Goal: Task Accomplishment & Management: Manage account settings

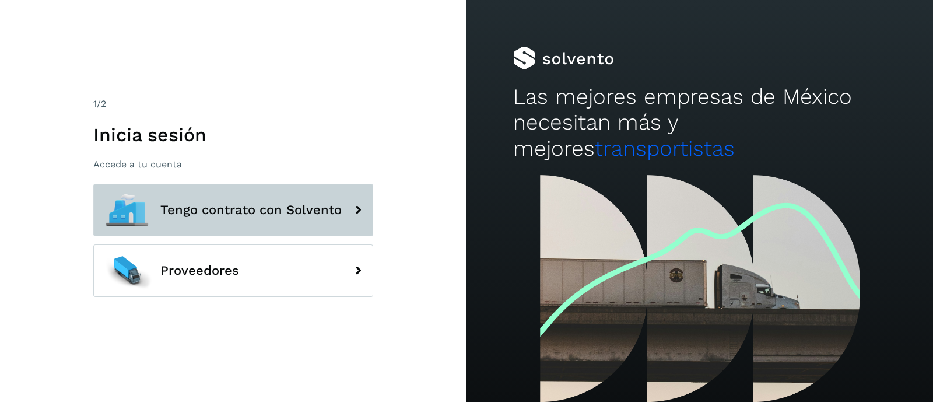
click at [258, 216] on span "Tengo contrato con Solvento" at bounding box center [250, 210] width 181 height 14
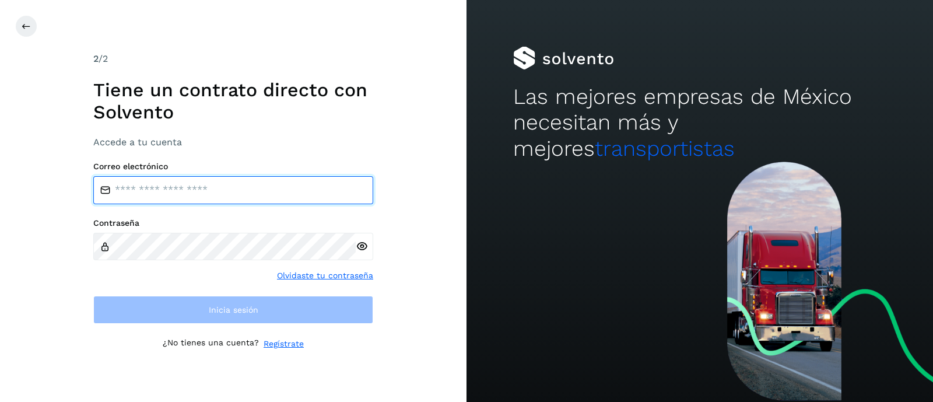
click at [202, 180] on input "email" at bounding box center [233, 190] width 280 height 28
type input "**********"
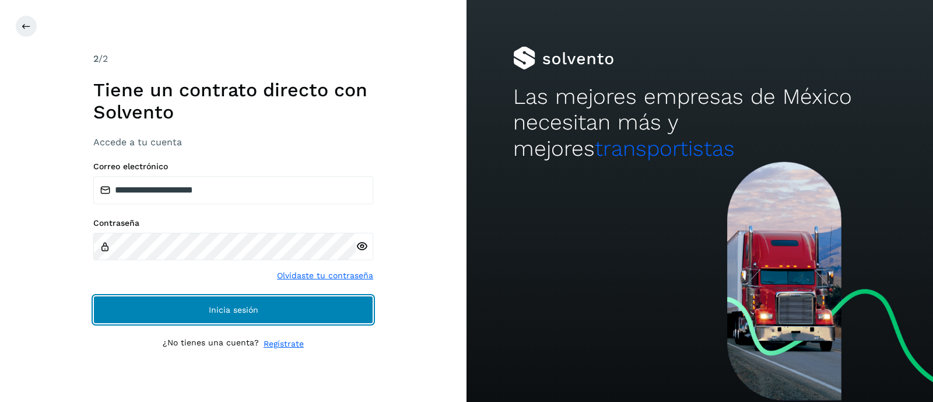
click at [201, 304] on button "Inicia sesión" at bounding box center [233, 310] width 280 height 28
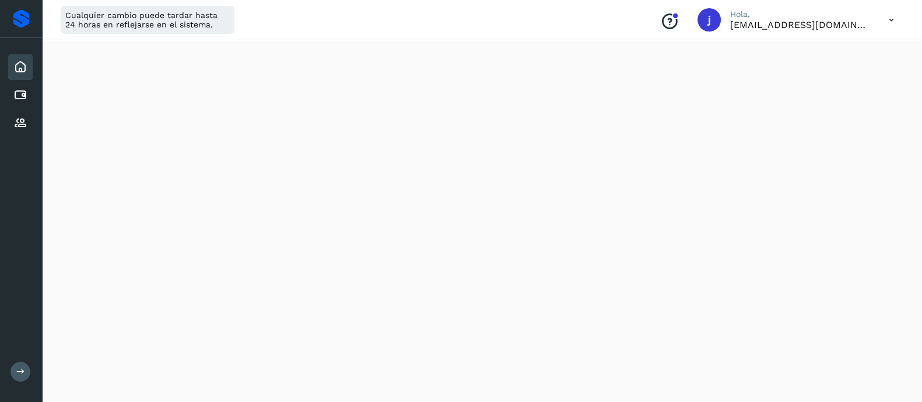
scroll to position [291, 0]
click at [890, 19] on icon at bounding box center [891, 20] width 24 height 24
click at [793, 68] on div "Cerrar sesión" at bounding box center [833, 75] width 139 height 22
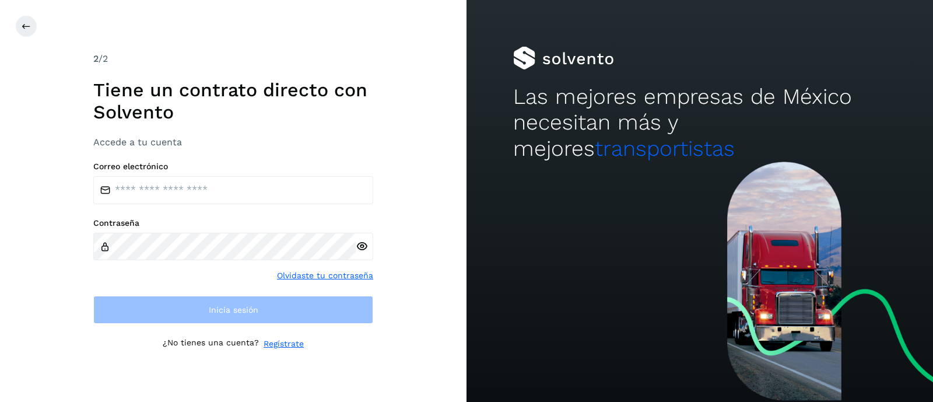
click at [286, 213] on div "Correo electrónico Contraseña Olvidaste tu contraseña Inicia sesión" at bounding box center [233, 242] width 280 height 162
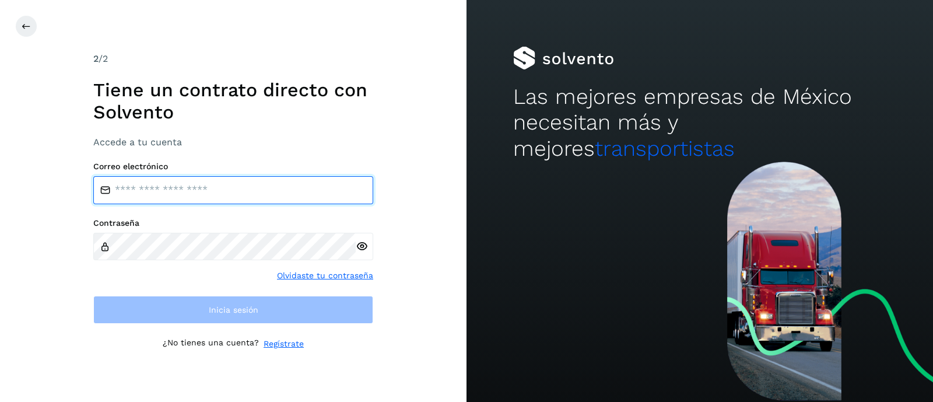
click at [273, 192] on input "email" at bounding box center [233, 190] width 280 height 28
type input "**********"
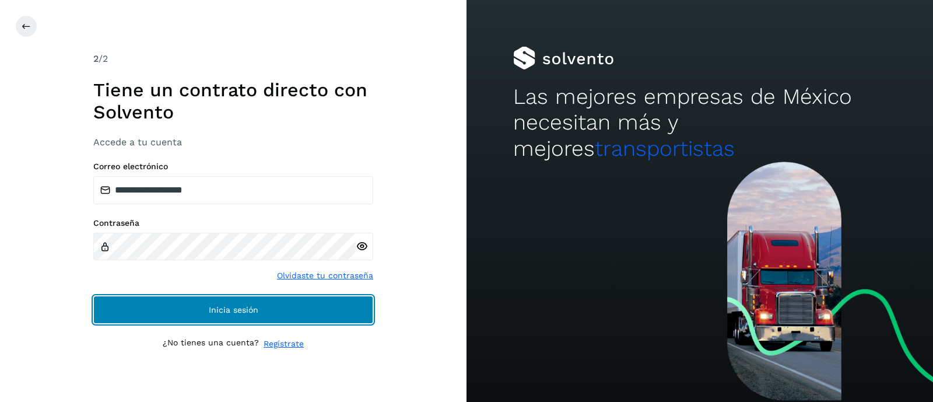
click at [93, 296] on button "Inicia sesión" at bounding box center [233, 310] width 280 height 28
